Goal: Information Seeking & Learning: Learn about a topic

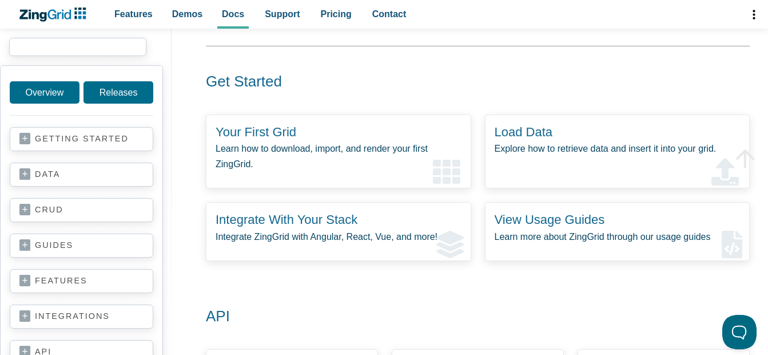
click at [23, 48] on input "search input" at bounding box center [77, 47] width 137 height 18
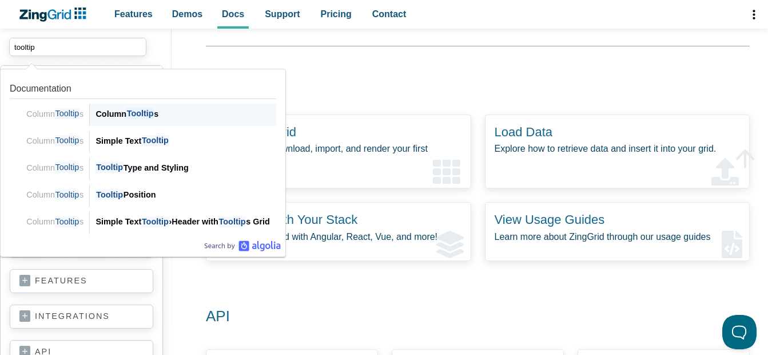
click at [120, 116] on div "Column Tooltip s" at bounding box center [186, 114] width 181 height 14
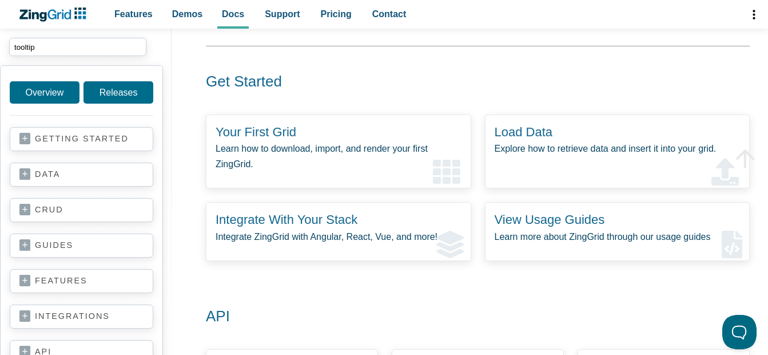
type input "tooltip"
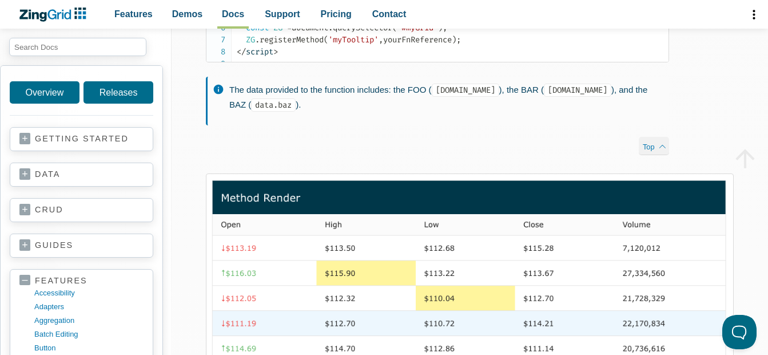
scroll to position [1259, 0]
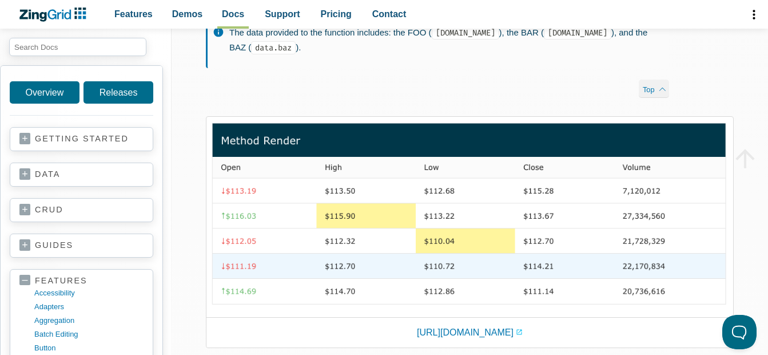
click at [340, 241] on img "App Content" at bounding box center [470, 215] width 519 height 188
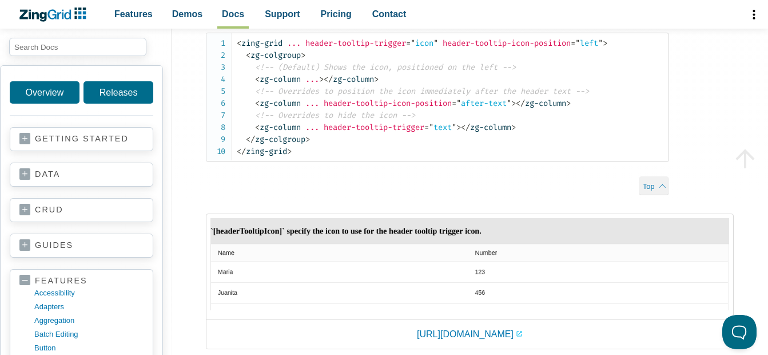
scroll to position [3318, 0]
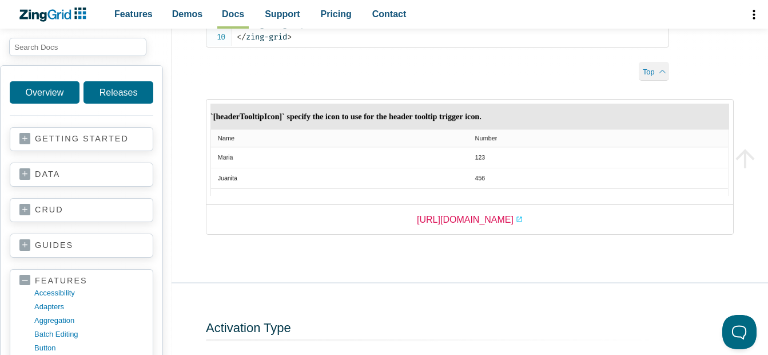
click at [425, 227] on link "[URL][DOMAIN_NAME]" at bounding box center [470, 219] width 106 height 15
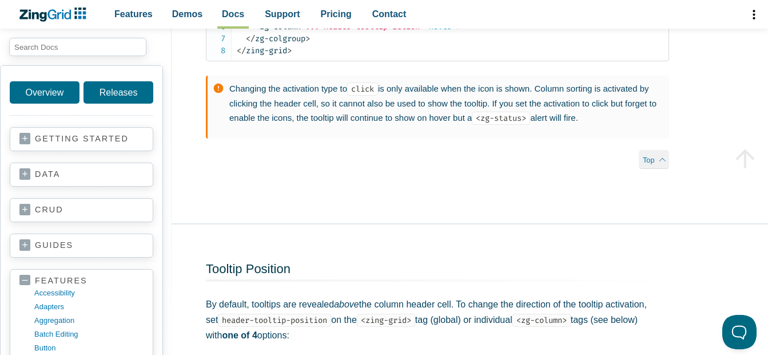
scroll to position [3719, 0]
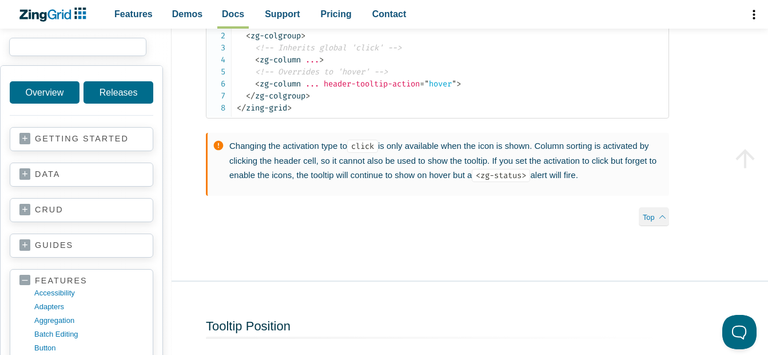
click at [62, 49] on input "search input" at bounding box center [77, 47] width 137 height 18
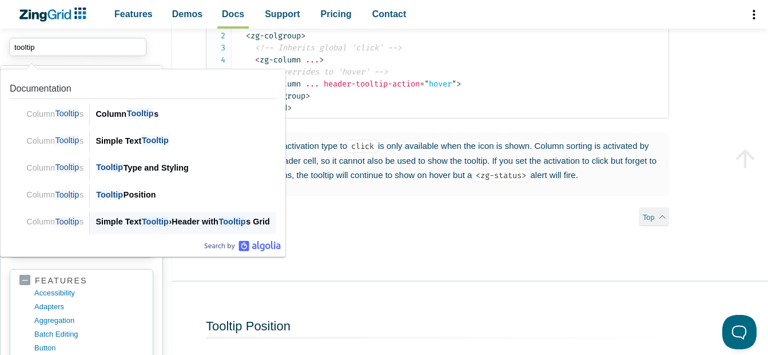
click at [122, 228] on div "Simple Text Tooltip › Header with Tooltip s Grid" at bounding box center [186, 222] width 181 height 14
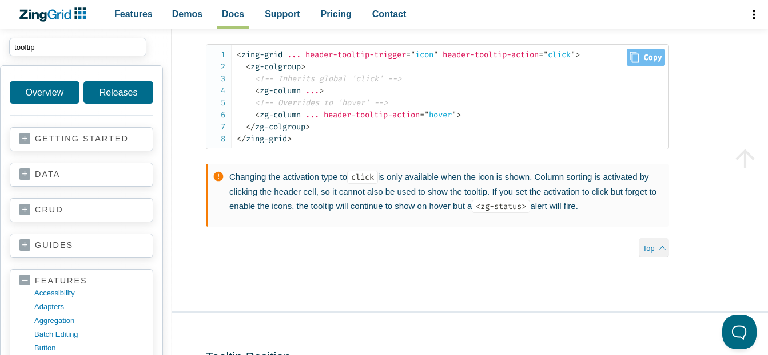
scroll to position [3745, 0]
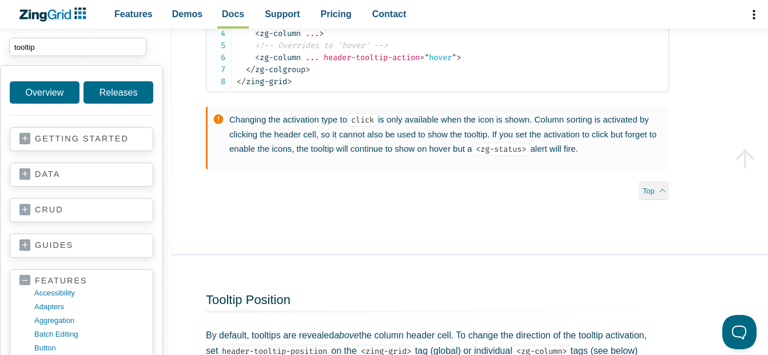
click at [47, 46] on input "tooltip" at bounding box center [77, 47] width 137 height 18
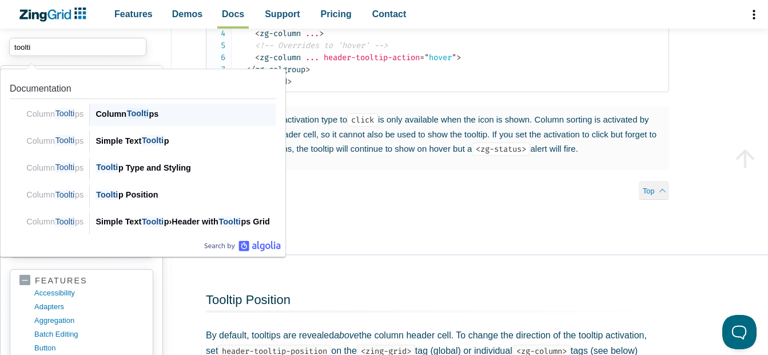
type input "tooltip"
click at [53, 47] on input "tooltip" at bounding box center [77, 47] width 137 height 18
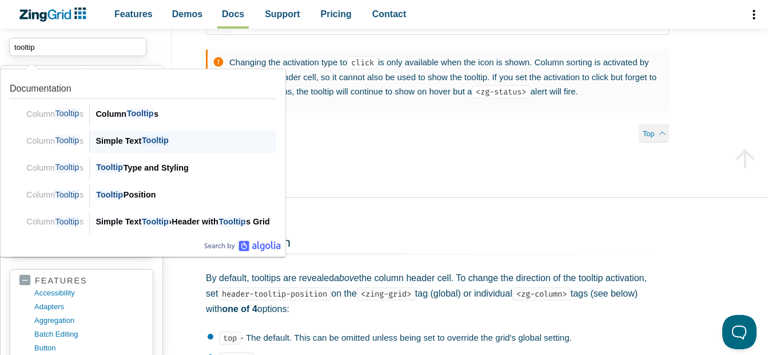
scroll to position [3860, 0]
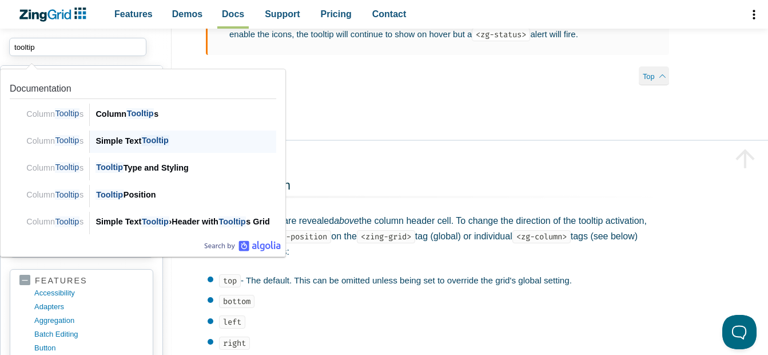
click at [113, 142] on div "Simple Text Tooltip" at bounding box center [186, 141] width 181 height 14
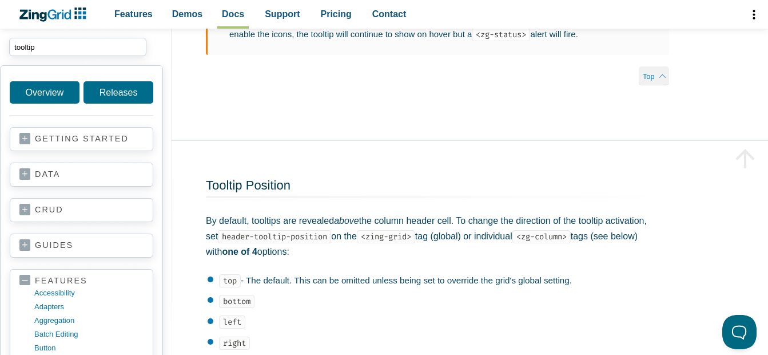
scroll to position [247, 0]
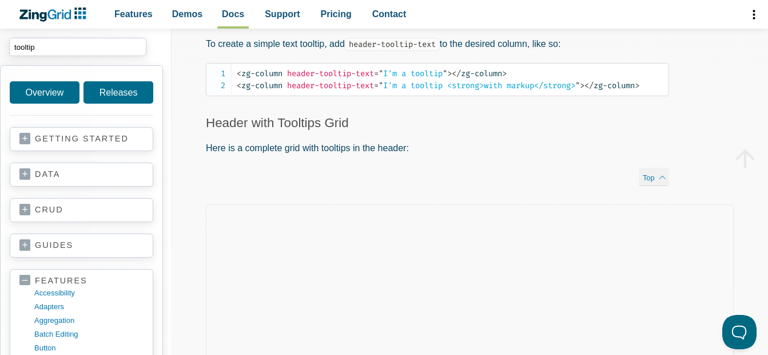
click at [113, 142] on link "getting started" at bounding box center [81, 138] width 124 height 11
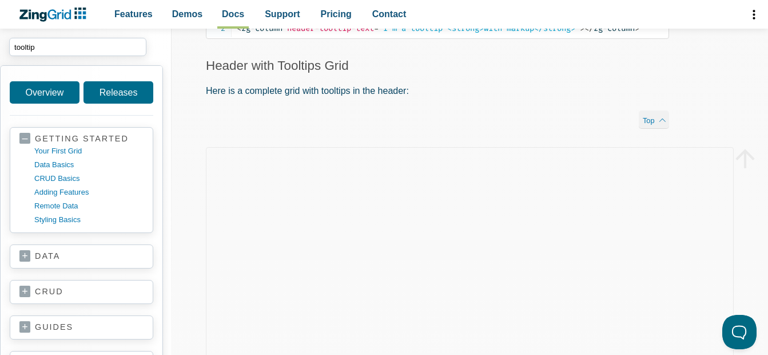
scroll to position [419, 0]
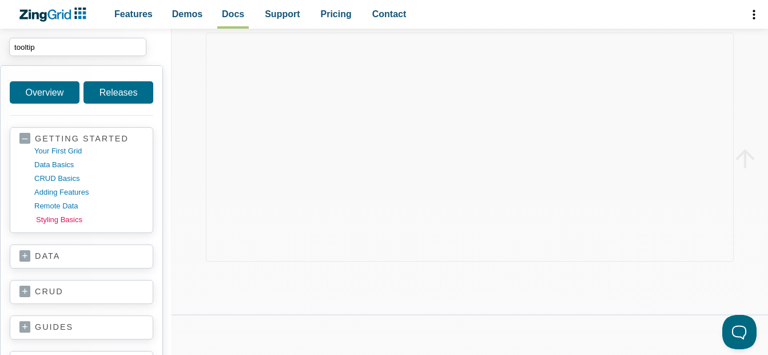
click at [41, 218] on link "styling basics" at bounding box center [90, 220] width 109 height 14
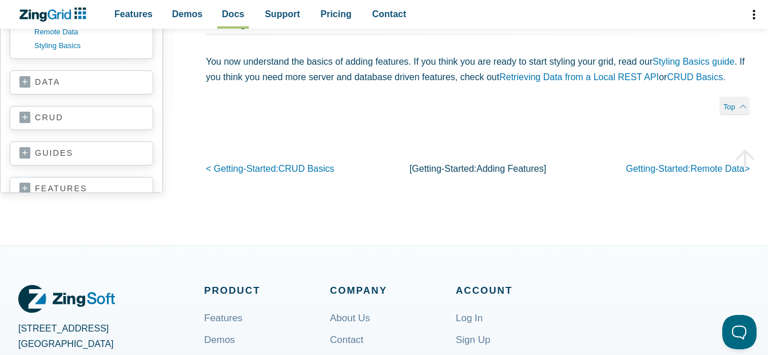
scroll to position [2002, 0]
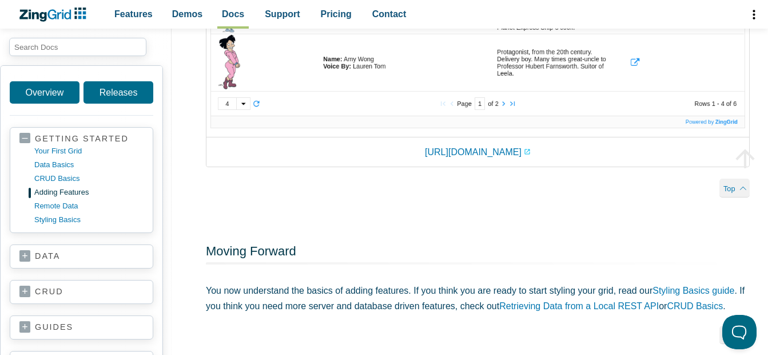
click at [64, 56] on span "App Content" at bounding box center [86, 47] width 172 height 37
click at [41, 220] on link "styling basics" at bounding box center [90, 220] width 109 height 14
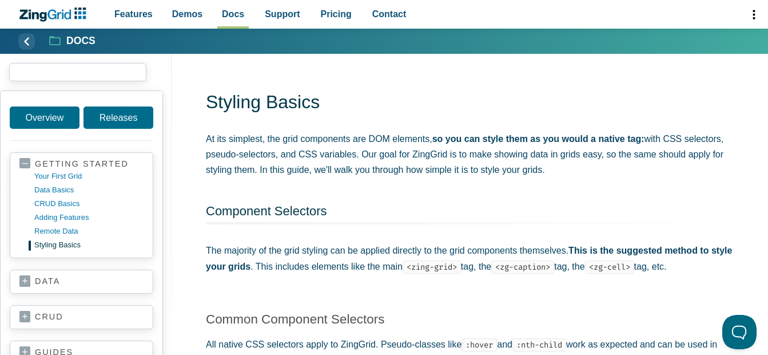
click at [57, 69] on input "search input" at bounding box center [77, 72] width 137 height 18
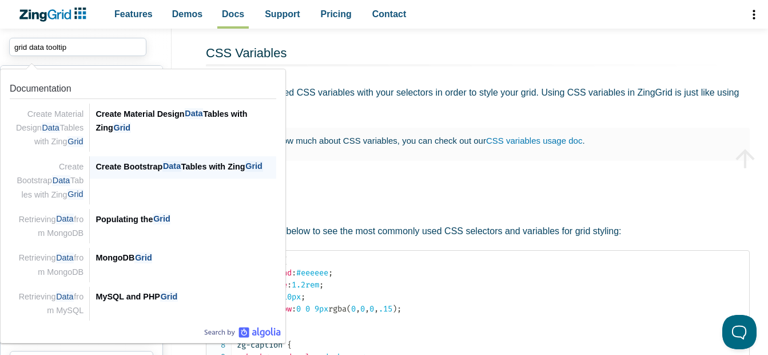
scroll to position [744, 0]
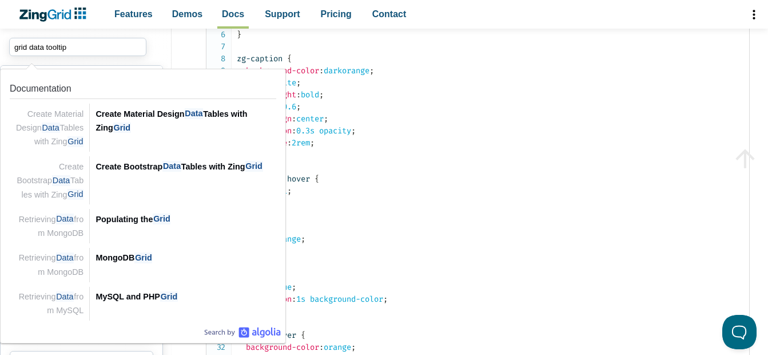
type input "grid data tooltip"
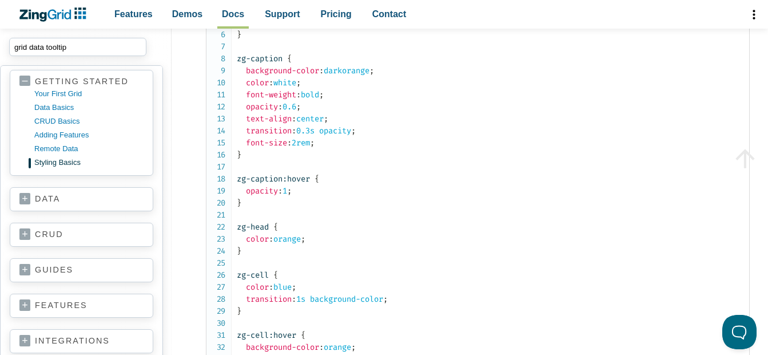
scroll to position [152, 0]
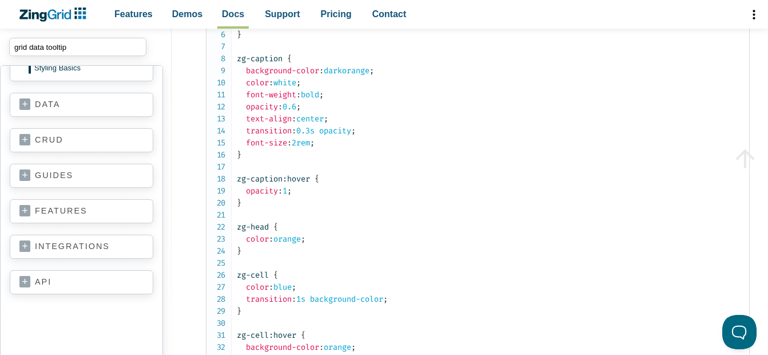
click at [54, 112] on section "data basics CSV firebase GraphQL HTML table MongoDB MySQL rest" at bounding box center [82, 105] width 144 height 24
click at [53, 106] on link "data" at bounding box center [81, 104] width 124 height 11
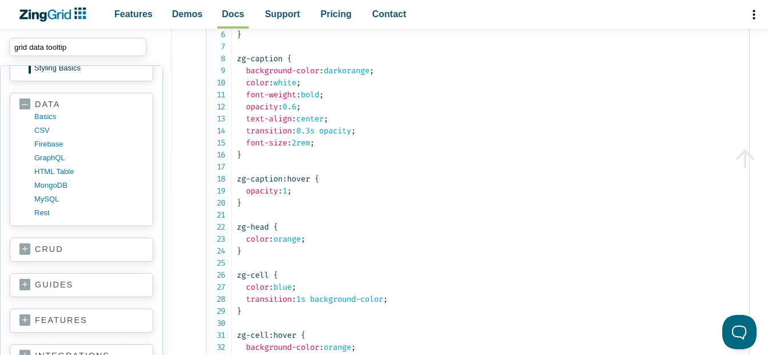
scroll to position [261, 0]
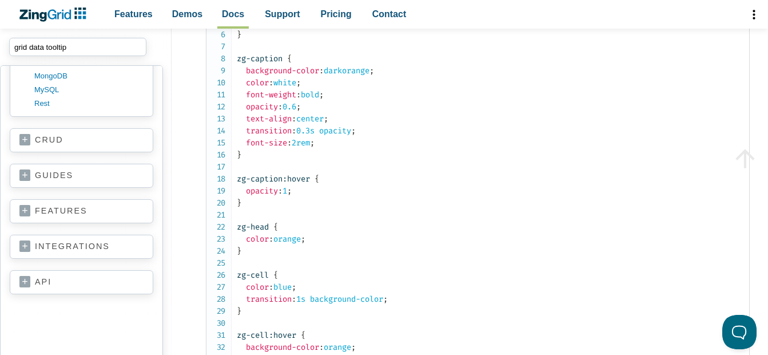
click at [29, 319] on div "getting started your first grid data basics CRUD basics adding features remote …" at bounding box center [82, 111] width 144 height 491
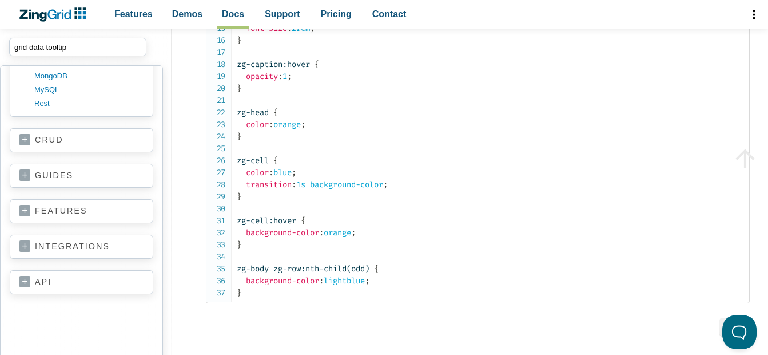
click at [22, 175] on link "guides" at bounding box center [81, 175] width 124 height 11
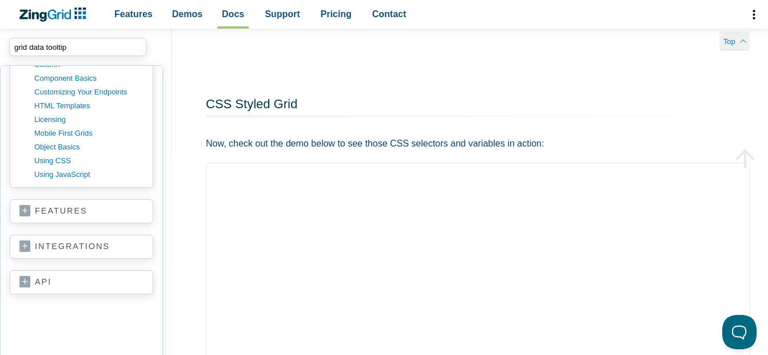
scroll to position [1659, 0]
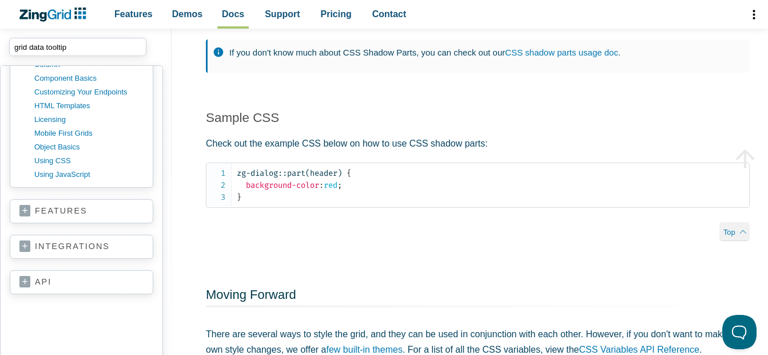
click at [27, 261] on div "getting started your first grid data basics CRUD basics adding features remote …" at bounding box center [82, 36] width 144 height 641
click at [26, 211] on link "features" at bounding box center [81, 210] width 124 height 11
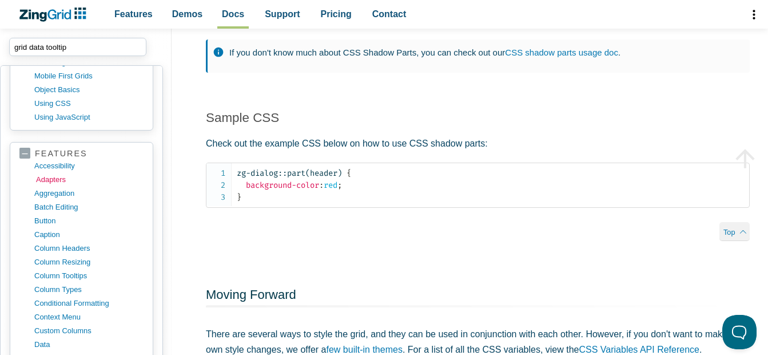
scroll to position [526, 0]
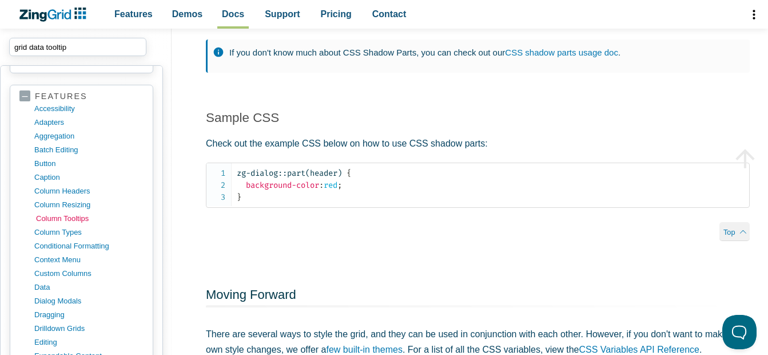
click at [72, 220] on link "column tooltips" at bounding box center [90, 219] width 109 height 14
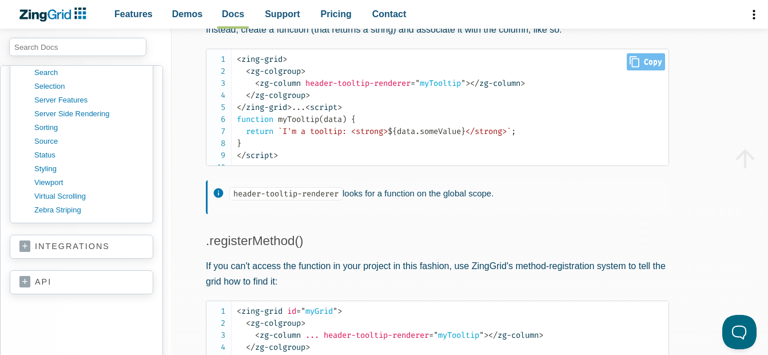
scroll to position [1030, 0]
